Goal: Information Seeking & Learning: Learn about a topic

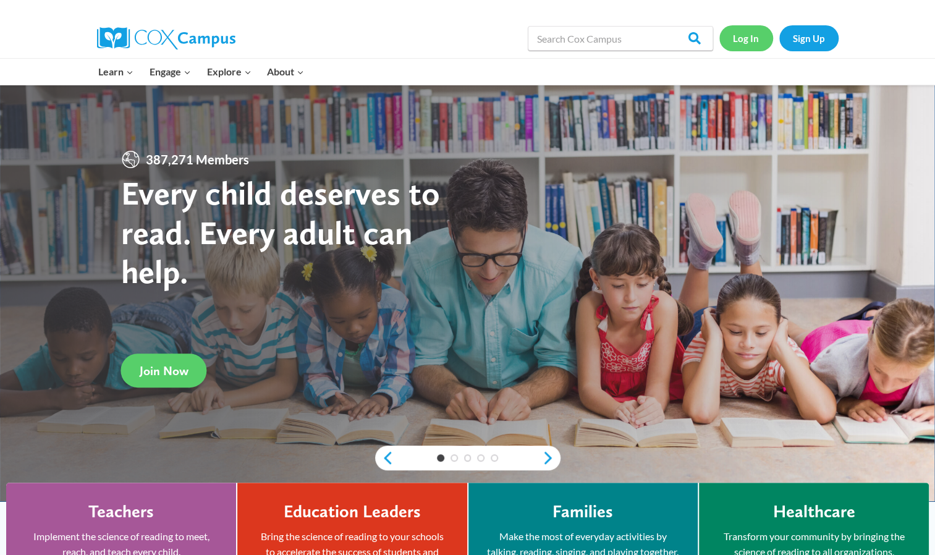
drag, startPoint x: 0, startPoint y: 0, endPoint x: 734, endPoint y: 40, distance: 735.5
click at [734, 40] on link "Log In" at bounding box center [746, 37] width 54 height 25
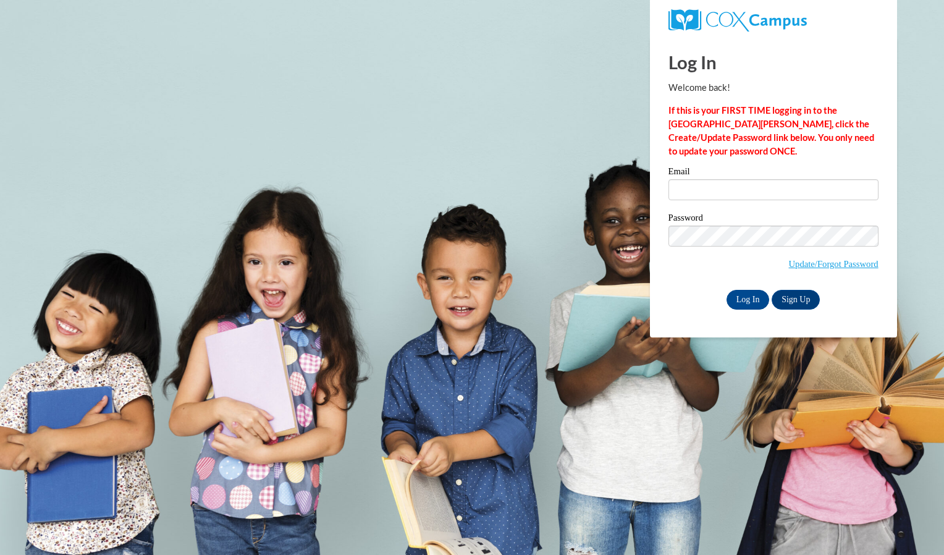
click at [696, 213] on label "Password" at bounding box center [773, 219] width 210 height 12
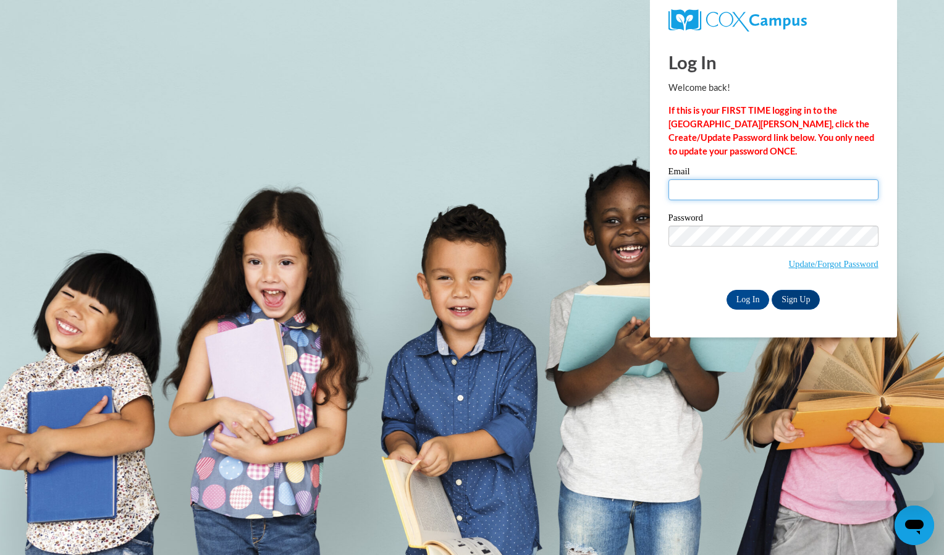
click at [687, 194] on input "Email" at bounding box center [773, 189] width 210 height 21
type input "madisonrose677@gmail.com"
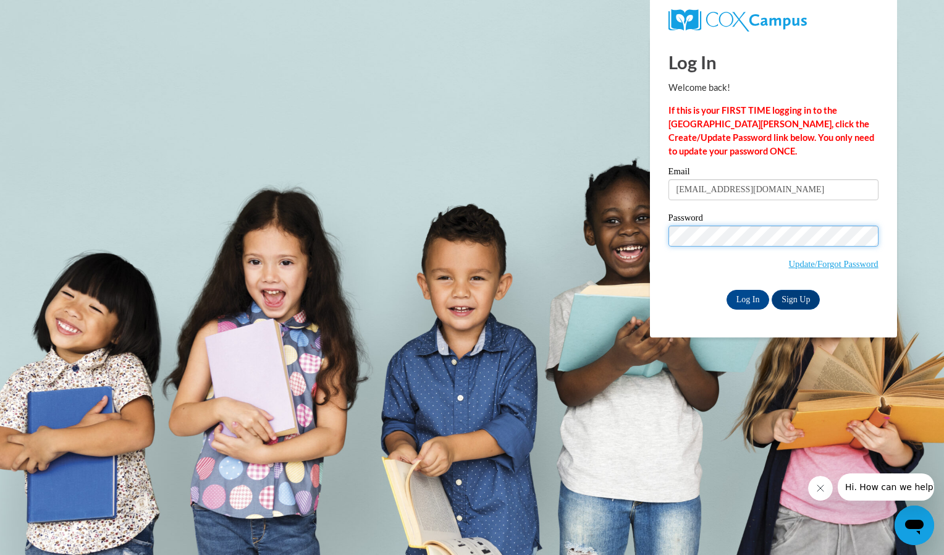
click at [726, 290] on input "Log In" at bounding box center [747, 300] width 43 height 20
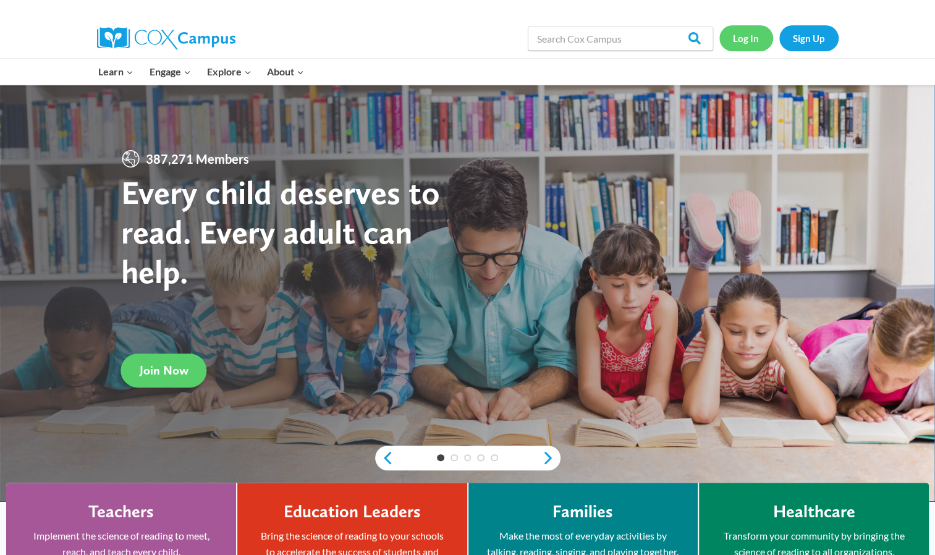
click at [733, 50] on link "Log In" at bounding box center [746, 37] width 54 height 25
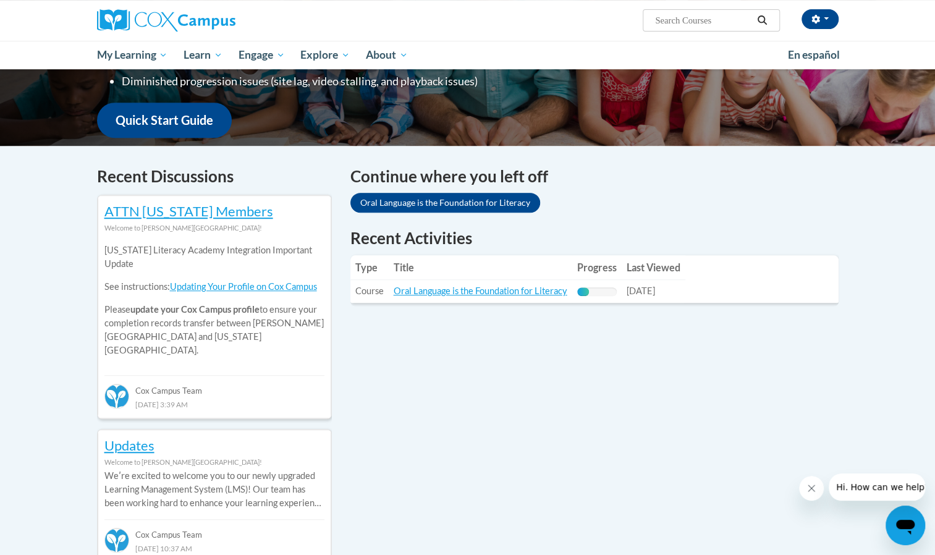
scroll to position [287, 0]
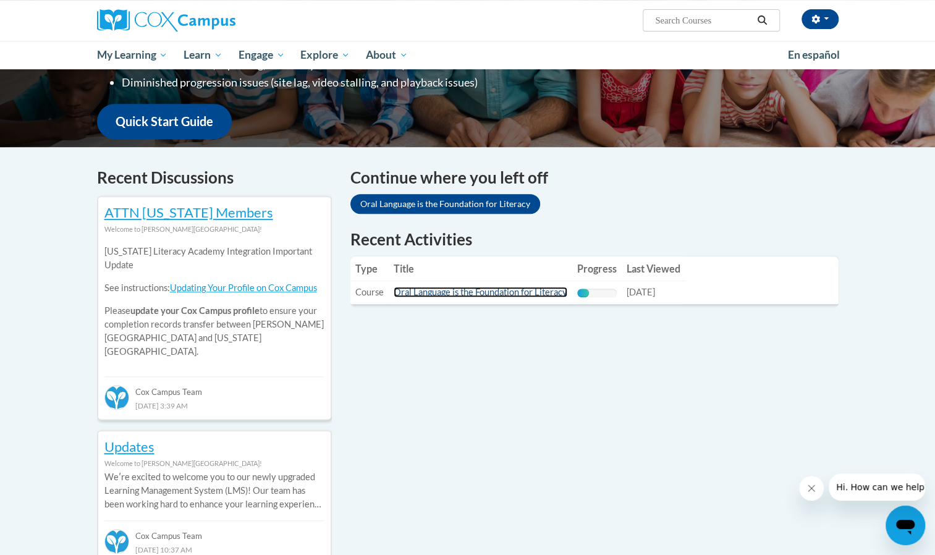
click at [453, 292] on link "Oral Language is the Foundation for Literacy" at bounding box center [480, 292] width 174 height 11
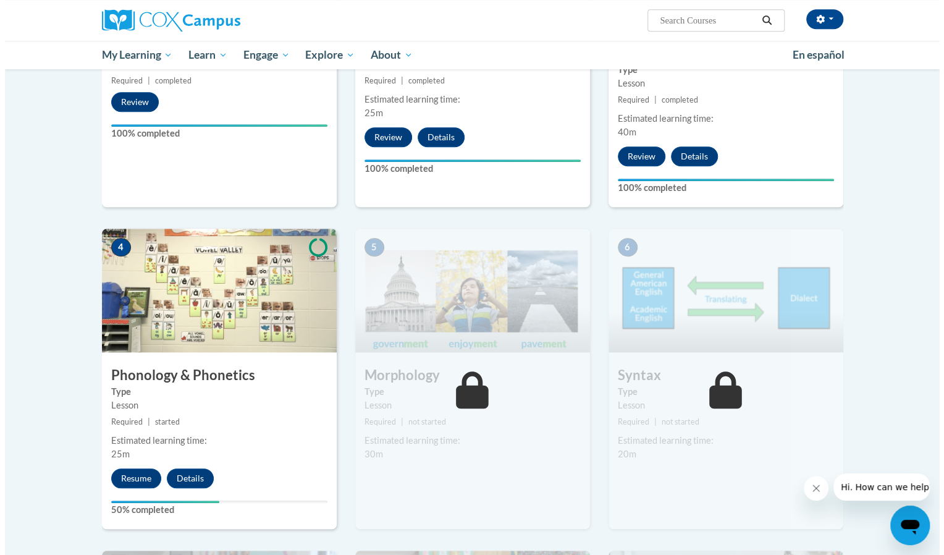
scroll to position [455, 0]
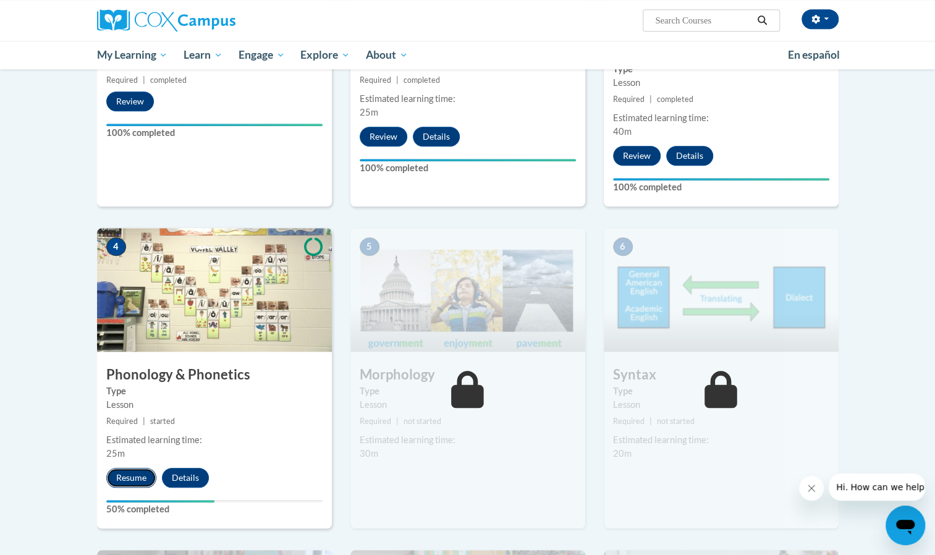
click at [140, 478] on button "Resume" at bounding box center [131, 478] width 50 height 20
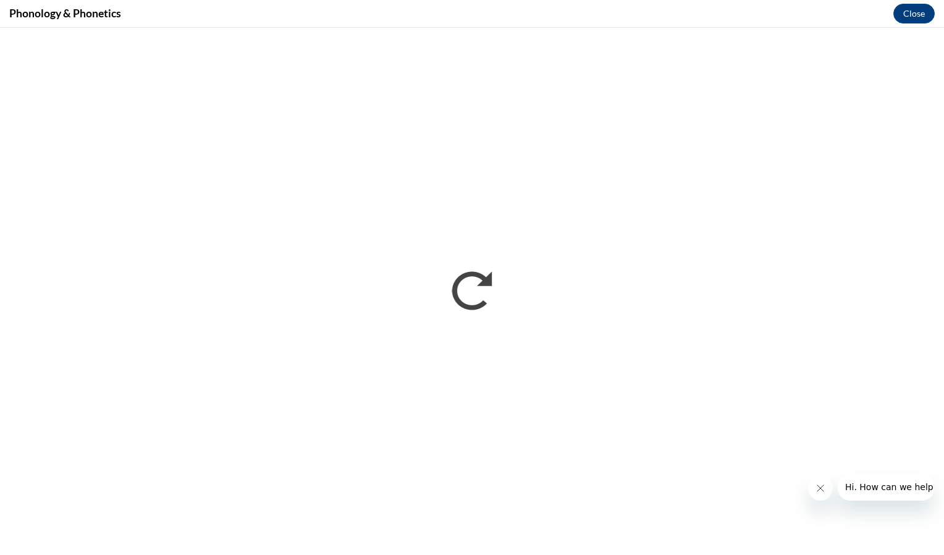
scroll to position [0, 0]
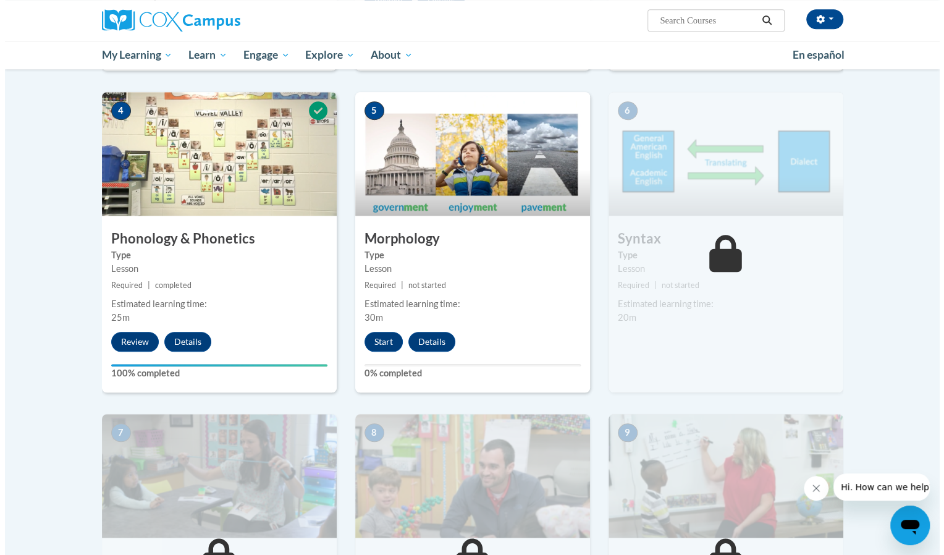
scroll to position [594, 0]
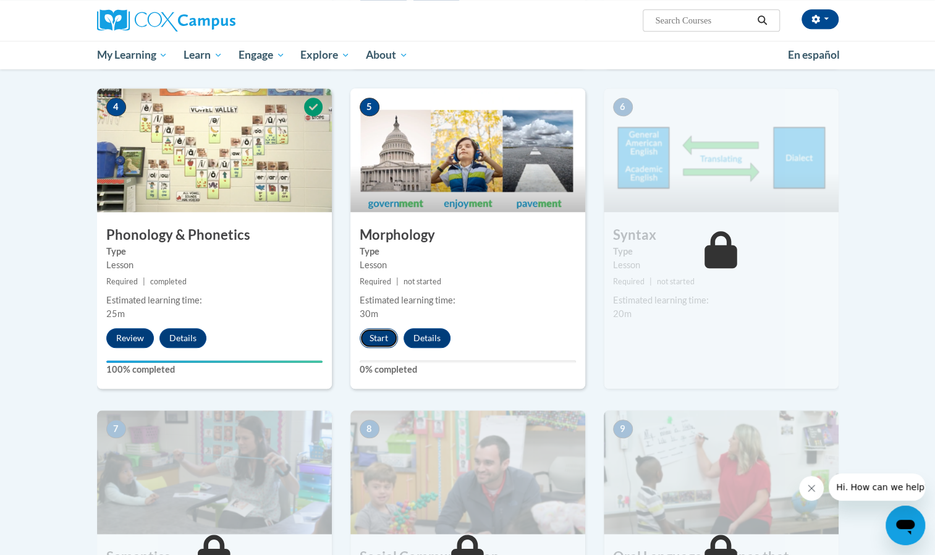
click at [375, 331] on button "Start" at bounding box center [378, 338] width 38 height 20
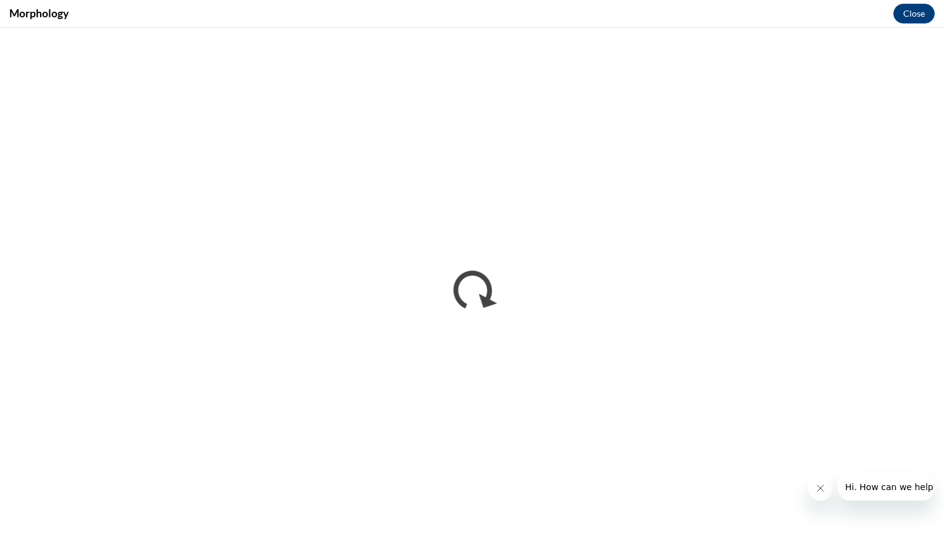
scroll to position [0, 0]
